Goal: Task Accomplishment & Management: Use online tool/utility

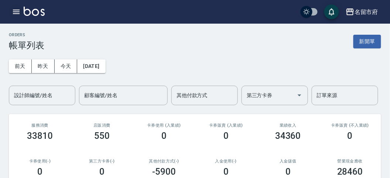
click at [13, 10] on icon "button" at bounding box center [16, 11] width 9 height 9
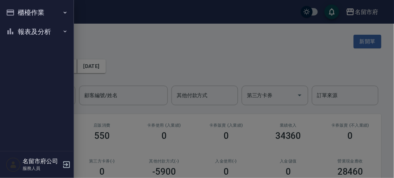
click at [13, 10] on button "櫃檯作業" at bounding box center [37, 12] width 68 height 19
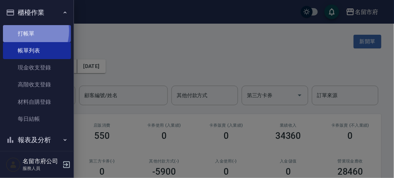
click at [24, 31] on link "打帳單" at bounding box center [37, 33] width 68 height 17
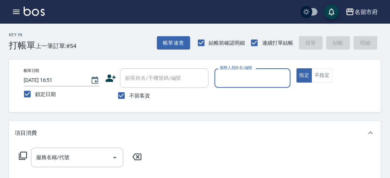
click at [266, 78] on input "服務人員姓名/編號" at bounding box center [252, 78] width 69 height 13
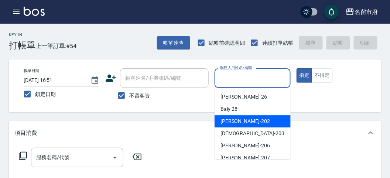
drag, startPoint x: 253, startPoint y: 118, endPoint x: 233, endPoint y: 119, distance: 20.3
click at [252, 119] on div "[PERSON_NAME] -202" at bounding box center [253, 121] width 76 height 12
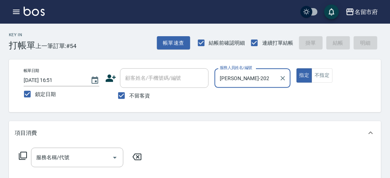
type input "[PERSON_NAME]-202"
click at [18, 154] on icon at bounding box center [22, 156] width 9 height 9
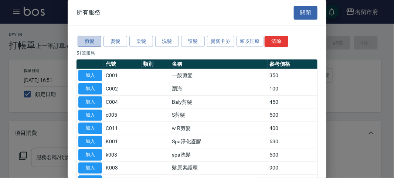
click at [94, 38] on button "剪髮" at bounding box center [90, 41] width 24 height 11
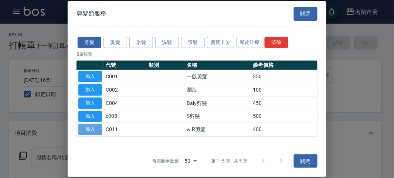
click at [99, 128] on button "加入" at bounding box center [90, 129] width 24 height 11
type input "w R剪髮(C011)"
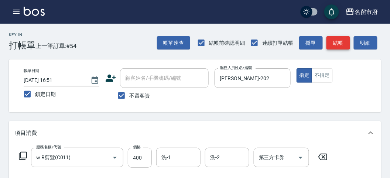
drag, startPoint x: 335, startPoint y: 41, endPoint x: 289, endPoint y: 52, distance: 46.7
click at [335, 41] on button "結帳" at bounding box center [339, 43] width 24 height 14
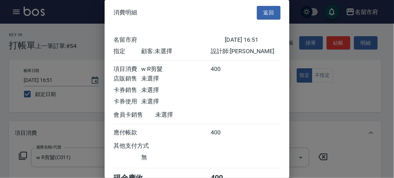
scroll to position [41, 0]
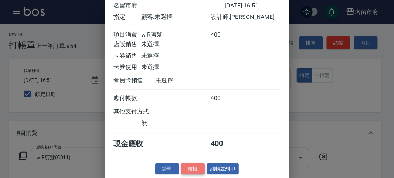
click at [184, 167] on button "結帳" at bounding box center [193, 168] width 24 height 11
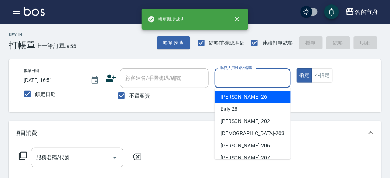
click at [230, 83] on input "服務人員姓名/編號" at bounding box center [252, 78] width 69 height 13
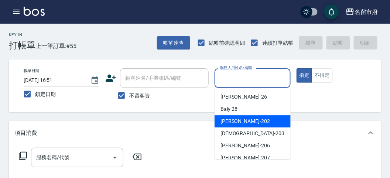
click at [235, 122] on span "[PERSON_NAME] -202" at bounding box center [246, 122] width 50 height 8
type input "[PERSON_NAME]-202"
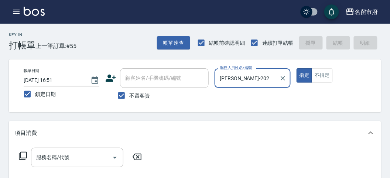
click at [23, 157] on icon at bounding box center [22, 156] width 9 height 9
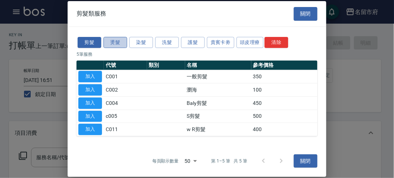
click at [119, 41] on button "燙髮" at bounding box center [115, 42] width 24 height 11
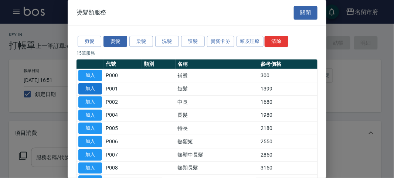
click at [93, 87] on button "加入" at bounding box center [90, 88] width 24 height 11
type input "短髮(P001)"
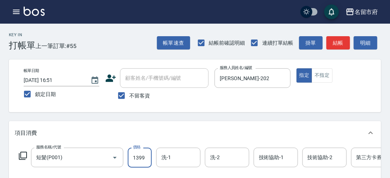
drag, startPoint x: 139, startPoint y: 158, endPoint x: 189, endPoint y: 154, distance: 50.1
click at [139, 158] on input "1399" at bounding box center [140, 158] width 24 height 20
type input "1850"
click at [340, 46] on button "結帳" at bounding box center [339, 43] width 24 height 14
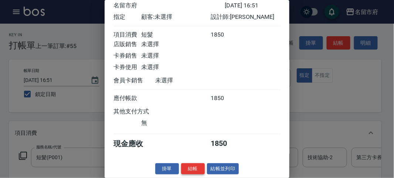
click at [194, 165] on button "結帳" at bounding box center [193, 168] width 24 height 11
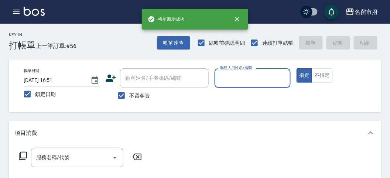
drag, startPoint x: 227, startPoint y: 70, endPoint x: 229, endPoint y: 80, distance: 10.7
click at [227, 70] on label "服務人員姓名/編號" at bounding box center [236, 68] width 33 height 6
click at [227, 72] on input "服務人員姓名/編號" at bounding box center [252, 78] width 69 height 13
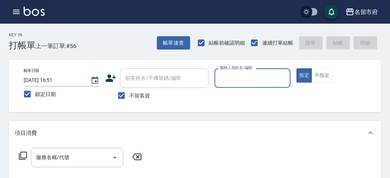
click at [231, 82] on input "服務人員姓名/編號" at bounding box center [252, 78] width 69 height 13
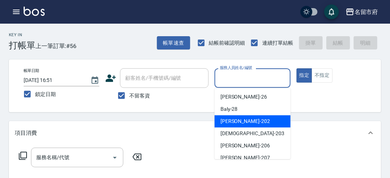
drag, startPoint x: 225, startPoint y: 122, endPoint x: 144, endPoint y: 127, distance: 80.7
click at [224, 122] on span "[PERSON_NAME] -202" at bounding box center [246, 122] width 50 height 8
type input "[PERSON_NAME]-202"
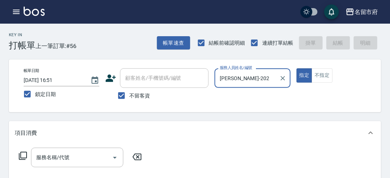
click at [27, 154] on icon at bounding box center [23, 156] width 8 height 8
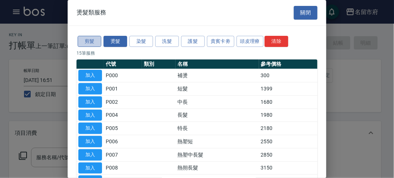
click at [88, 43] on button "剪髮" at bounding box center [90, 41] width 24 height 11
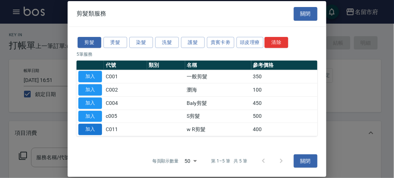
click at [84, 127] on button "加入" at bounding box center [90, 129] width 24 height 11
type input "w R剪髮(C011)"
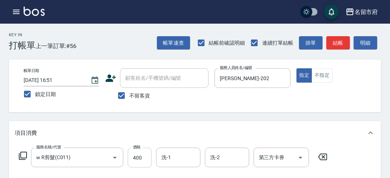
click at [129, 159] on input "400" at bounding box center [140, 158] width 24 height 20
type input "700"
click at [339, 45] on button "結帳" at bounding box center [339, 43] width 24 height 14
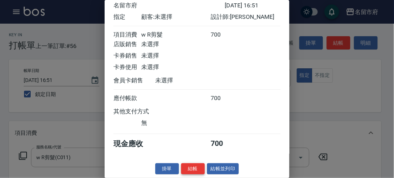
click at [201, 169] on button "結帳" at bounding box center [193, 168] width 24 height 11
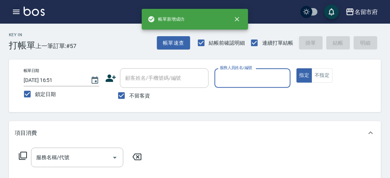
click at [15, 10] on icon "button" at bounding box center [16, 11] width 9 height 9
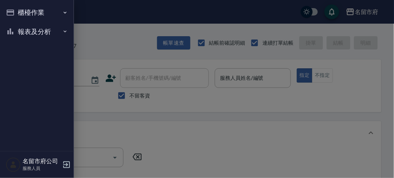
click at [16, 11] on button "櫃檯作業" at bounding box center [37, 12] width 68 height 19
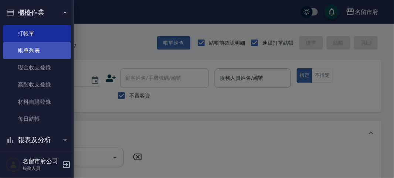
click at [29, 47] on link "帳單列表" at bounding box center [37, 50] width 68 height 17
click at [28, 52] on link "帳單列表" at bounding box center [37, 50] width 68 height 17
click at [24, 54] on link "帳單列表" at bounding box center [37, 50] width 68 height 17
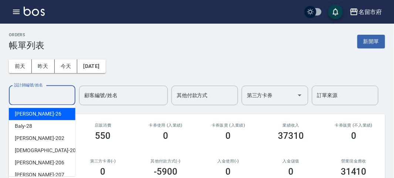
click at [40, 100] on input "設計師編號/姓名" at bounding box center [42, 95] width 60 height 13
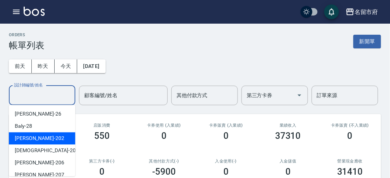
click at [41, 140] on div "[PERSON_NAME] -202" at bounding box center [42, 138] width 67 height 12
type input "[PERSON_NAME]-202"
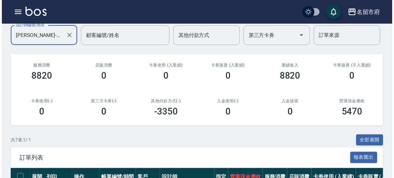
scroll to position [19, 0]
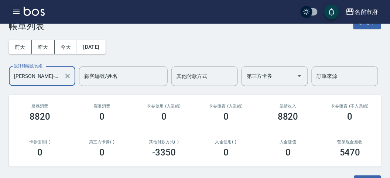
click at [13, 11] on icon "button" at bounding box center [16, 11] width 9 height 9
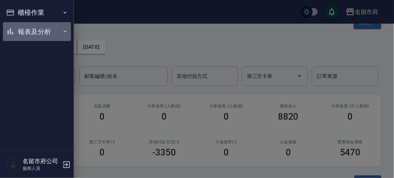
click at [29, 24] on button "報表及分析" at bounding box center [37, 31] width 68 height 19
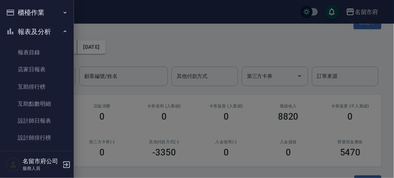
click at [28, 27] on button "報表及分析" at bounding box center [37, 31] width 68 height 19
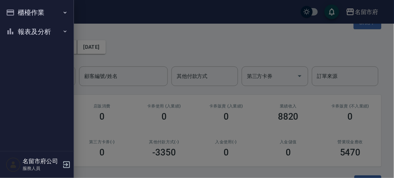
click at [27, 19] on button "櫃檯作業" at bounding box center [37, 12] width 68 height 19
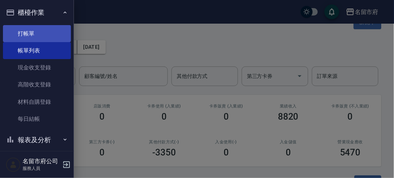
click at [30, 28] on link "打帳單" at bounding box center [37, 33] width 68 height 17
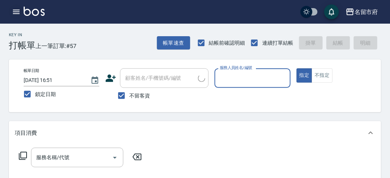
click at [15, 10] on icon "button" at bounding box center [16, 11] width 9 height 9
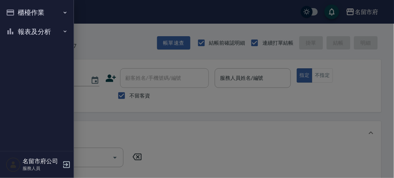
click at [34, 14] on button "櫃檯作業" at bounding box center [37, 12] width 68 height 19
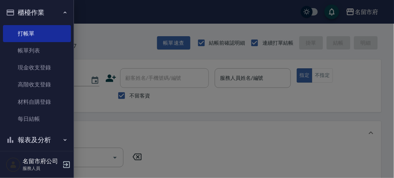
click at [43, 134] on button "報表及分析" at bounding box center [37, 139] width 68 height 19
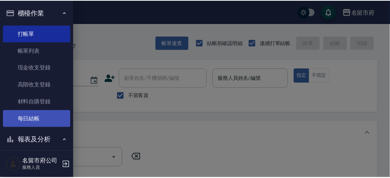
scroll to position [82, 0]
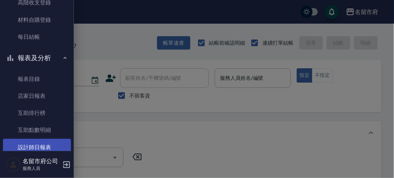
click at [47, 145] on link "設計師日報表" at bounding box center [37, 147] width 68 height 17
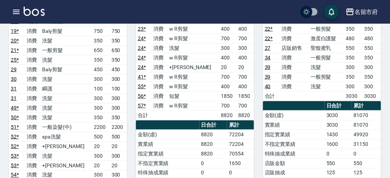
scroll to position [164, 0]
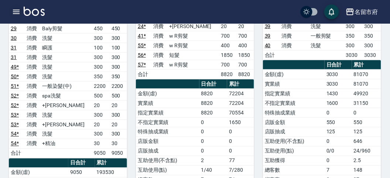
click at [11, 11] on button "button" at bounding box center [16, 11] width 15 height 15
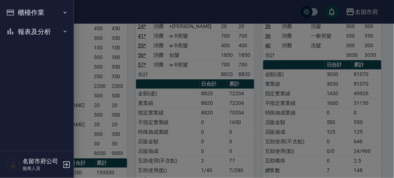
click at [132, 65] on div at bounding box center [197, 89] width 394 height 178
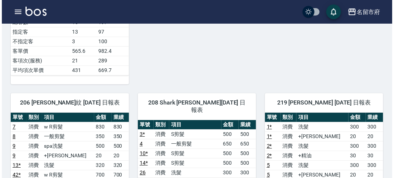
scroll to position [246, 0]
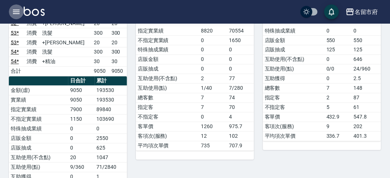
click at [17, 10] on icon "button" at bounding box center [16, 11] width 9 height 9
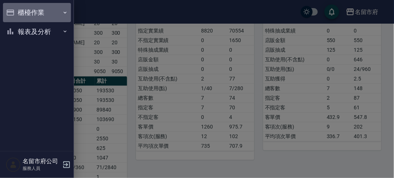
click at [17, 10] on button "櫃檯作業" at bounding box center [37, 12] width 68 height 19
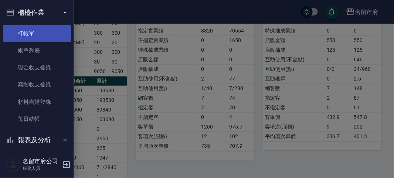
click at [37, 39] on link "打帳單" at bounding box center [37, 33] width 68 height 17
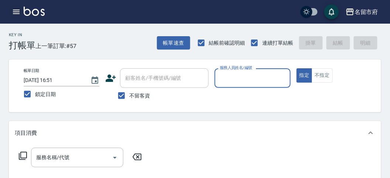
click at [15, 12] on icon "button" at bounding box center [16, 11] width 9 height 9
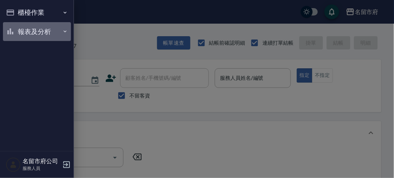
drag, startPoint x: 31, startPoint y: 31, endPoint x: 14, endPoint y: 53, distance: 28.2
click at [27, 34] on button "報表及分析" at bounding box center [37, 31] width 68 height 19
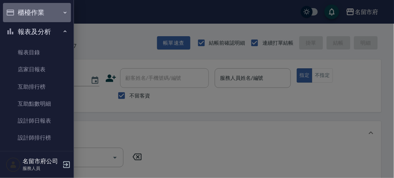
click at [45, 17] on button "櫃檯作業" at bounding box center [37, 12] width 68 height 19
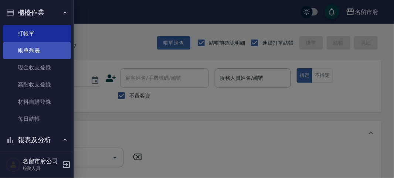
click at [43, 53] on link "帳單列表" at bounding box center [37, 50] width 68 height 17
drag, startPoint x: 43, startPoint y: 53, endPoint x: 151, endPoint y: 1, distance: 120.2
click at [43, 52] on link "帳單列表" at bounding box center [37, 50] width 68 height 17
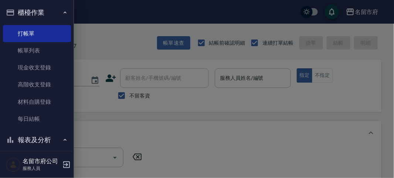
click at [43, 52] on link "帳單列表" at bounding box center [37, 50] width 68 height 17
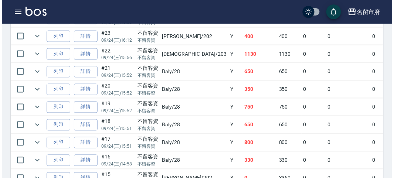
scroll to position [862, 0]
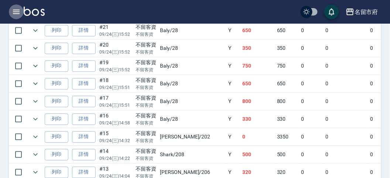
click at [18, 5] on button "button" at bounding box center [16, 11] width 15 height 15
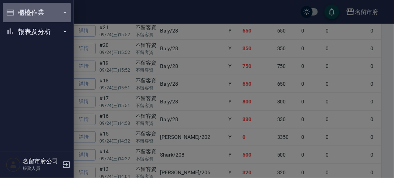
click at [24, 18] on button "櫃檯作業" at bounding box center [37, 12] width 68 height 19
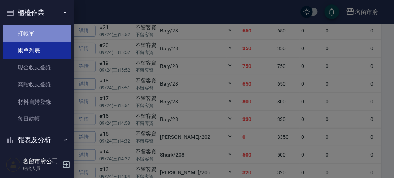
click at [45, 34] on link "打帳單" at bounding box center [37, 33] width 68 height 17
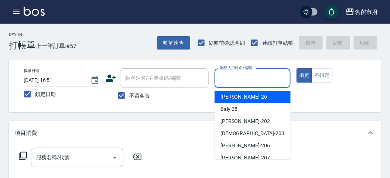
click at [225, 79] on input "服務人員姓名/編號" at bounding box center [252, 78] width 69 height 13
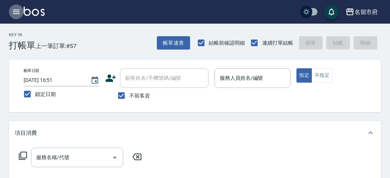
click at [18, 13] on icon "button" at bounding box center [16, 12] width 7 height 4
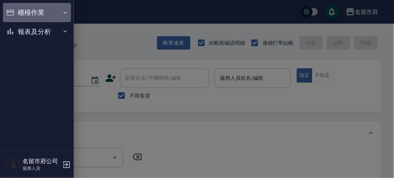
click at [18, 13] on button "櫃檯作業" at bounding box center [37, 12] width 68 height 19
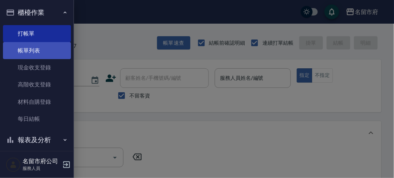
click at [37, 55] on link "帳單列表" at bounding box center [37, 50] width 68 height 17
click at [34, 48] on link "帳單列表" at bounding box center [37, 50] width 68 height 17
click at [33, 46] on link "帳單列表" at bounding box center [37, 50] width 68 height 17
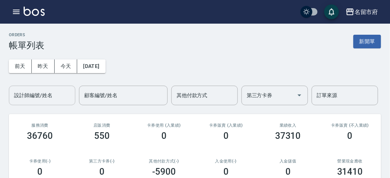
click at [48, 95] on input "設計師編號/姓名" at bounding box center [42, 95] width 60 height 13
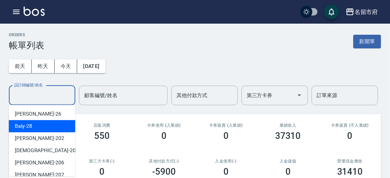
click at [43, 126] on div "Baly -28" at bounding box center [42, 126] width 67 height 12
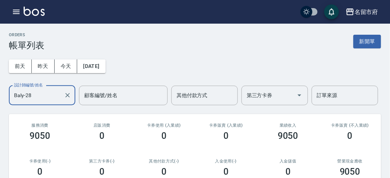
click at [34, 92] on input "Baly-28" at bounding box center [36, 95] width 49 height 13
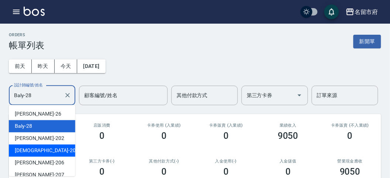
drag, startPoint x: 47, startPoint y: 113, endPoint x: 54, endPoint y: 152, distance: 39.0
click at [54, 152] on ul "[PERSON_NAME] -26 Baly -28 [PERSON_NAME] -202 聖德 -203 [PERSON_NAME] -206 [PERSO…" at bounding box center [42, 140] width 67 height 71
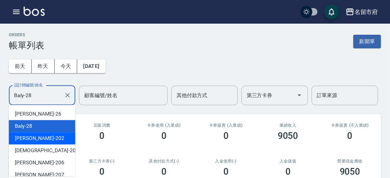
click at [56, 138] on div "[PERSON_NAME] -202" at bounding box center [42, 138] width 67 height 12
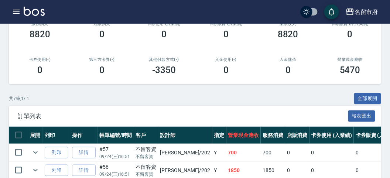
scroll to position [19, 0]
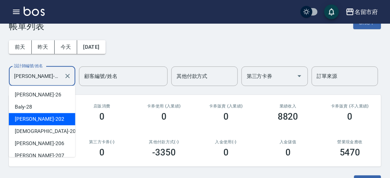
drag, startPoint x: 40, startPoint y: 72, endPoint x: 40, endPoint y: 77, distance: 4.4
click at [40, 73] on input "[PERSON_NAME]-202" at bounding box center [36, 76] width 49 height 13
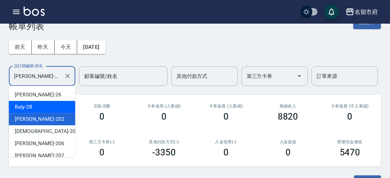
click at [48, 105] on div "Baly -28" at bounding box center [42, 107] width 67 height 12
type input "Baly-28"
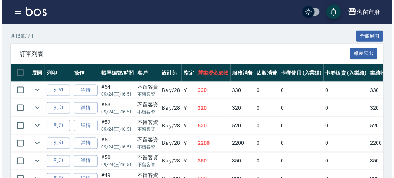
scroll to position [82, 0]
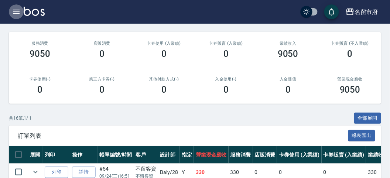
click at [14, 12] on icon "button" at bounding box center [16, 11] width 9 height 9
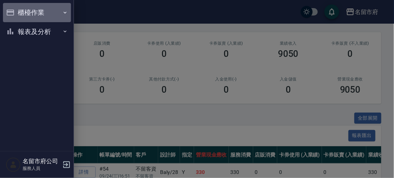
click at [14, 12] on button "櫃檯作業" at bounding box center [37, 12] width 68 height 19
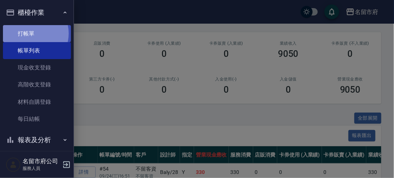
click at [30, 33] on link "打帳單" at bounding box center [37, 33] width 68 height 17
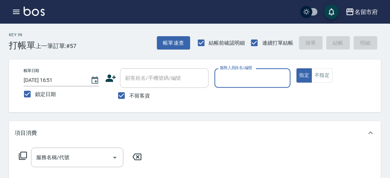
click at [235, 79] on input "服務人員姓名/編號" at bounding box center [252, 78] width 69 height 13
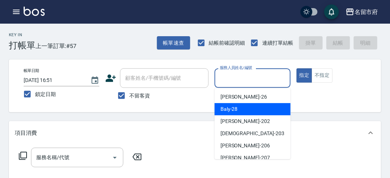
click at [228, 113] on div "Baly -28" at bounding box center [253, 109] width 76 height 12
type input "Baly-28"
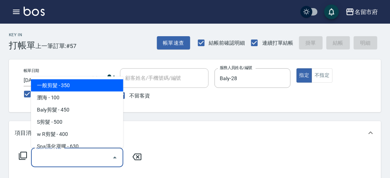
drag, startPoint x: 42, startPoint y: 162, endPoint x: 58, endPoint y: 127, distance: 38.2
click at [42, 161] on input "服務名稱/代號" at bounding box center [71, 157] width 75 height 13
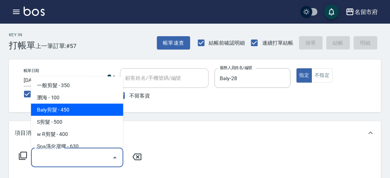
click at [75, 112] on span "Baly剪髮 - 450" at bounding box center [77, 110] width 92 height 12
type input "Baly剪髮(C004)"
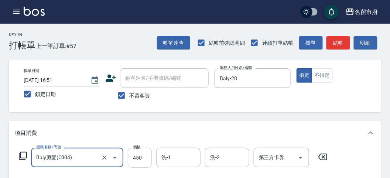
drag, startPoint x: 138, startPoint y: 156, endPoint x: 134, endPoint y: 155, distance: 3.8
click at [138, 156] on input "450" at bounding box center [140, 158] width 24 height 20
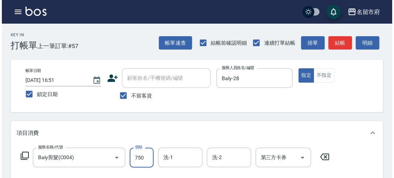
scroll to position [216, 0]
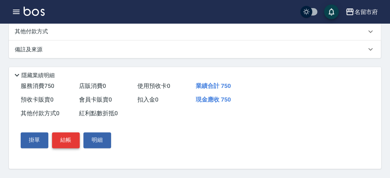
type input "750"
drag, startPoint x: 71, startPoint y: 141, endPoint x: 74, endPoint y: 137, distance: 4.5
click at [71, 140] on button "結帳" at bounding box center [66, 141] width 28 height 16
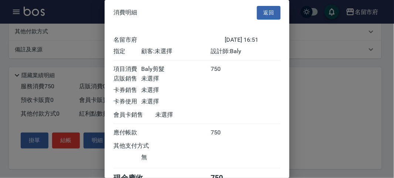
scroll to position [41, 0]
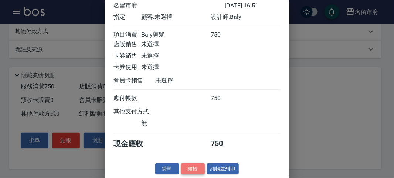
click at [197, 167] on button "結帳" at bounding box center [193, 168] width 24 height 11
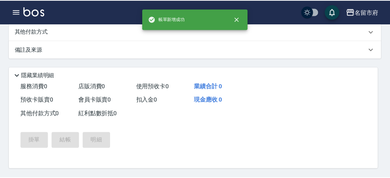
scroll to position [0, 0]
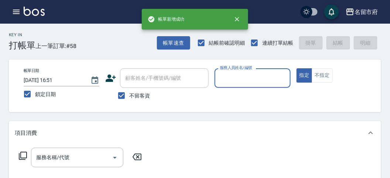
click at [15, 14] on icon "button" at bounding box center [16, 12] width 7 height 4
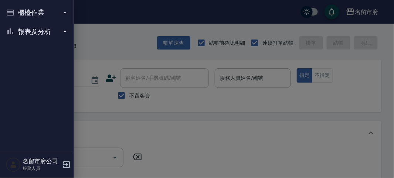
click at [130, 39] on div at bounding box center [197, 89] width 394 height 178
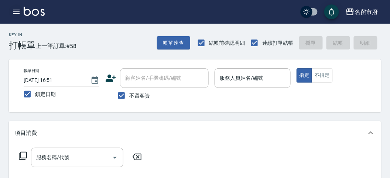
click at [13, 12] on div "名留市府 登出" at bounding box center [195, 12] width 390 height 24
click at [21, 10] on button "button" at bounding box center [16, 11] width 15 height 15
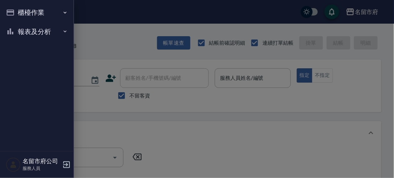
click at [34, 15] on button "櫃檯作業" at bounding box center [37, 12] width 68 height 19
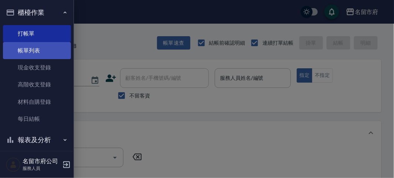
click at [34, 50] on link "帳單列表" at bounding box center [37, 50] width 68 height 17
click at [33, 50] on link "帳單列表" at bounding box center [37, 50] width 68 height 17
